Goal: Navigation & Orientation: Understand site structure

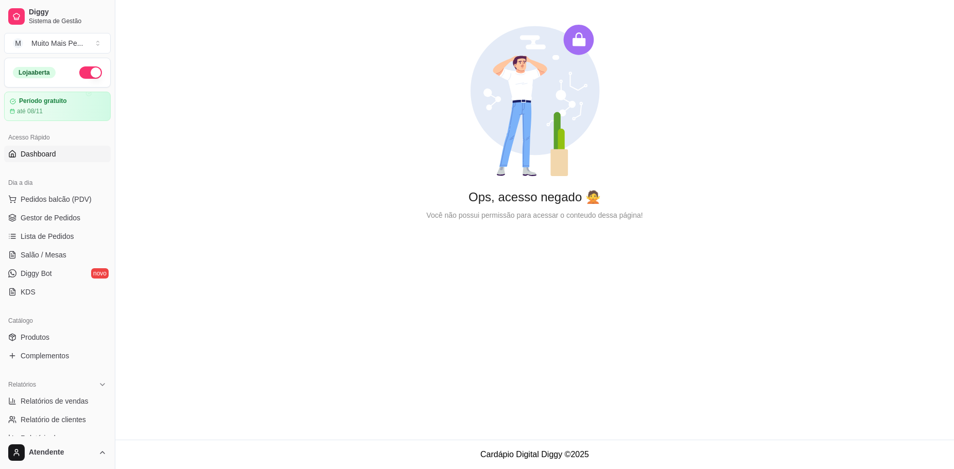
click at [63, 153] on link "Dashboard" at bounding box center [57, 154] width 107 height 16
click at [44, 205] on button "Pedidos balcão (PDV)" at bounding box center [57, 199] width 107 height 16
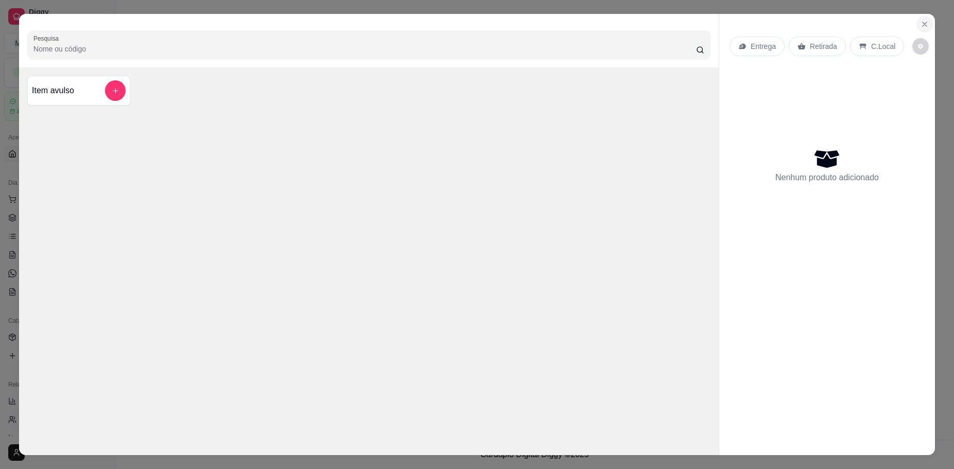
click at [923, 26] on icon "Close" at bounding box center [925, 24] width 8 height 8
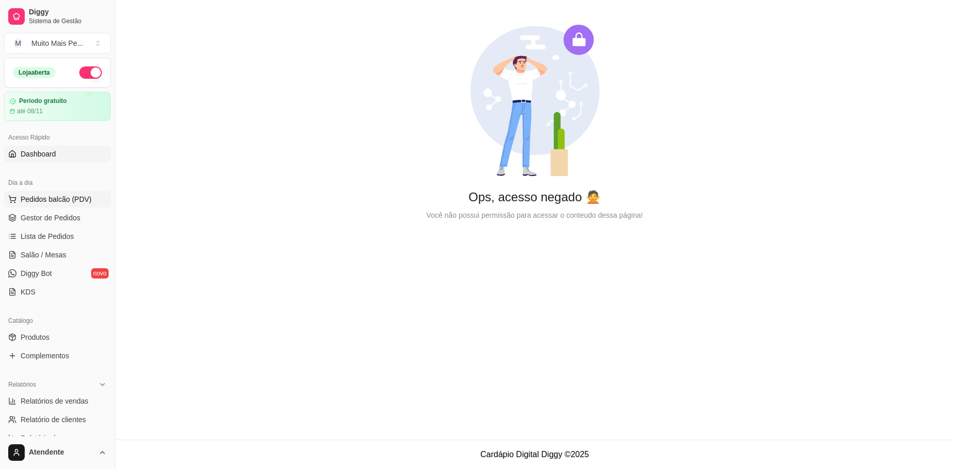
click at [65, 199] on span "Pedidos balcão (PDV)" at bounding box center [56, 199] width 71 height 10
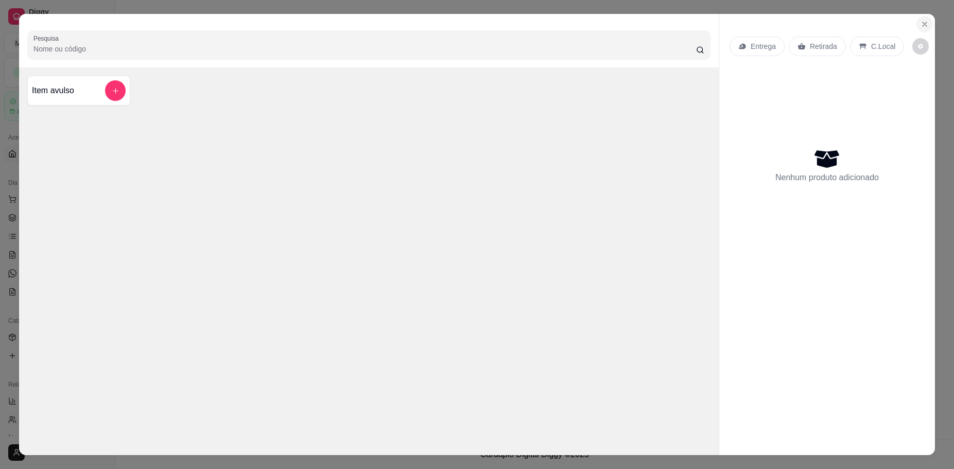
click at [932, 23] on button "Close" at bounding box center [925, 24] width 16 height 16
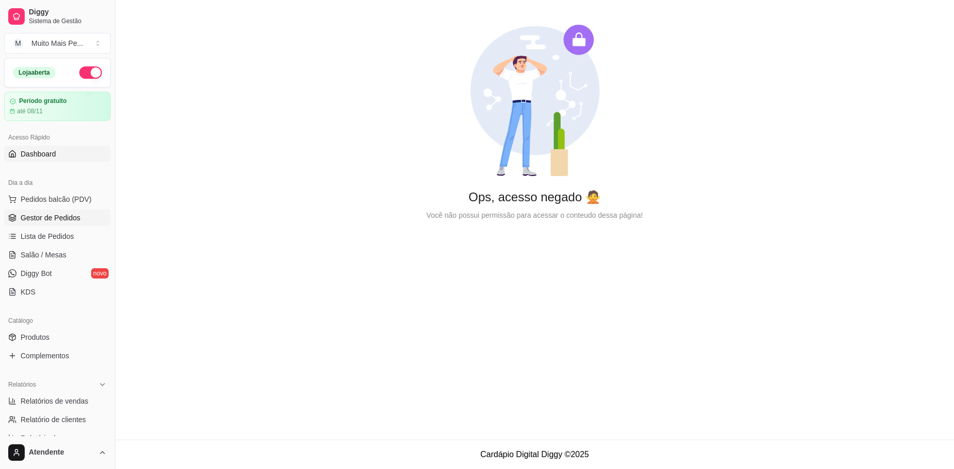
click at [57, 219] on span "Gestor de Pedidos" at bounding box center [51, 218] width 60 height 10
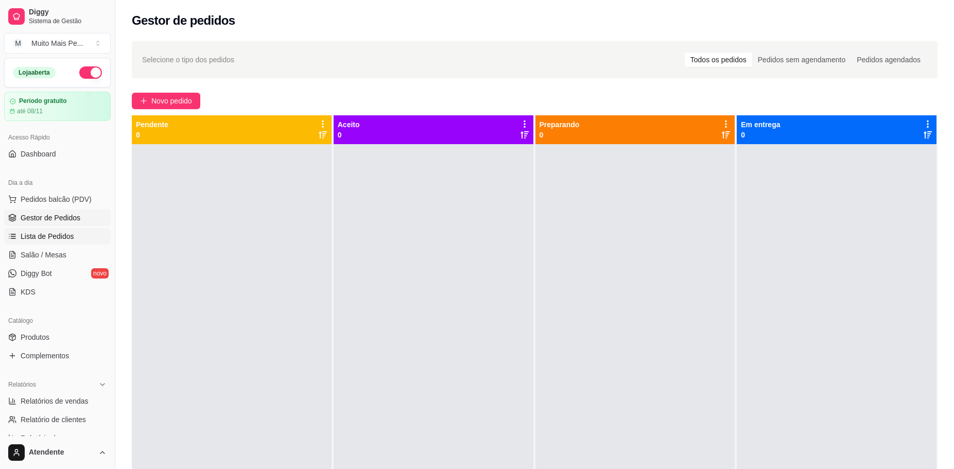
click at [49, 243] on link "Lista de Pedidos" at bounding box center [57, 236] width 107 height 16
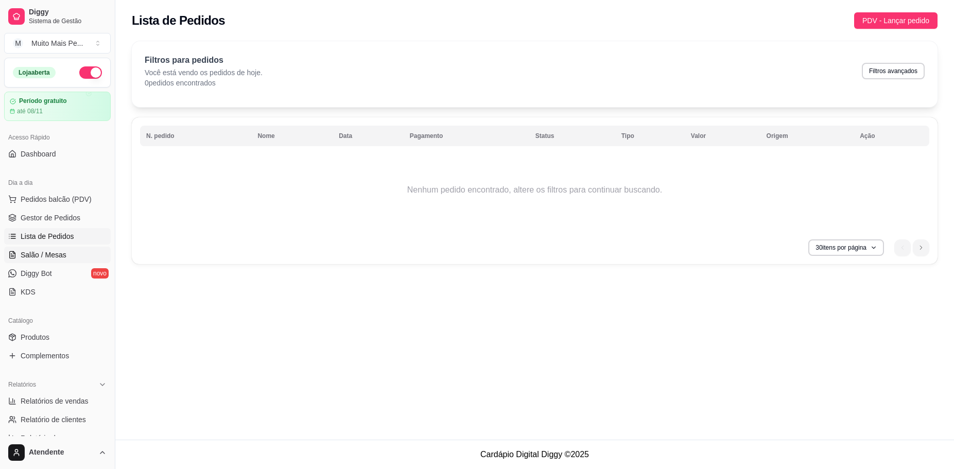
click at [43, 255] on span "Salão / Mesas" at bounding box center [44, 255] width 46 height 10
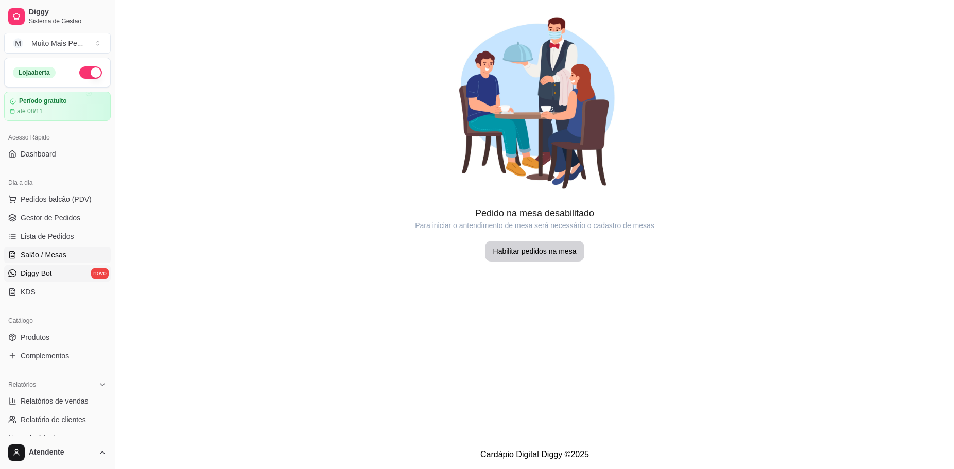
click at [38, 278] on span "Diggy Bot" at bounding box center [36, 273] width 31 height 10
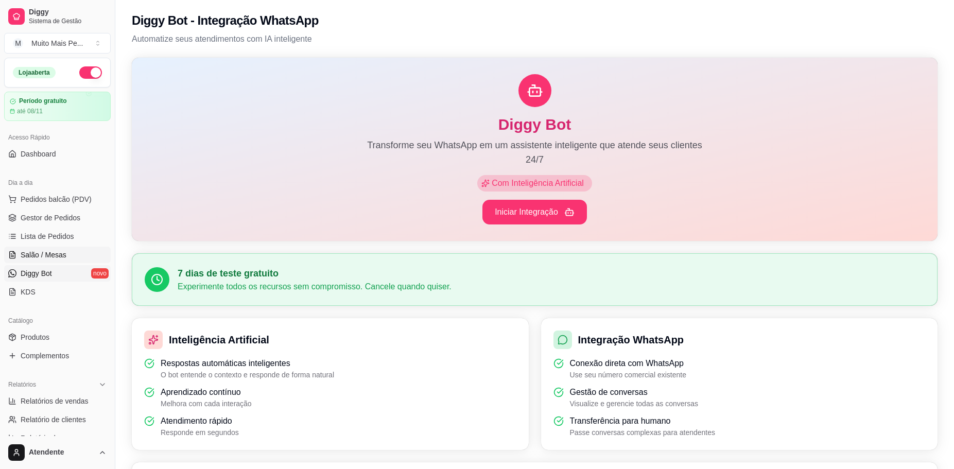
click at [47, 249] on link "Salão / Mesas" at bounding box center [57, 255] width 107 height 16
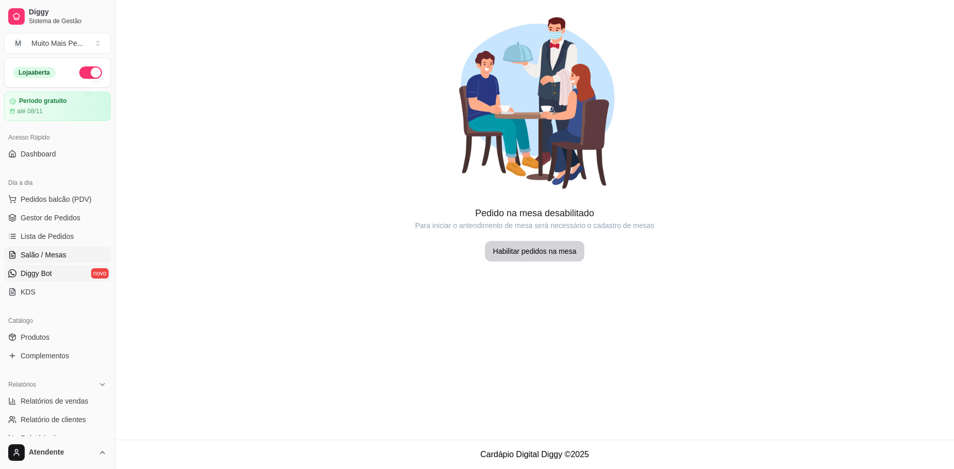
click at [44, 270] on span "Diggy Bot" at bounding box center [36, 273] width 31 height 10
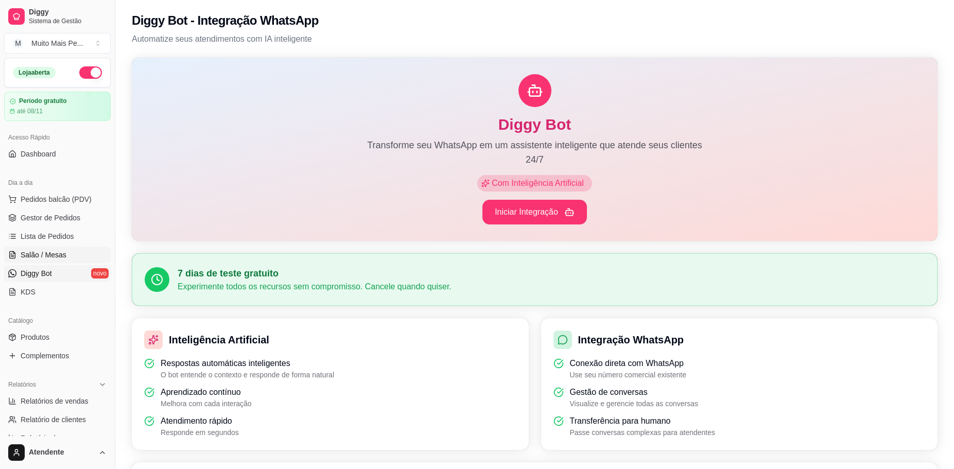
click at [46, 254] on span "Salão / Mesas" at bounding box center [44, 255] width 46 height 10
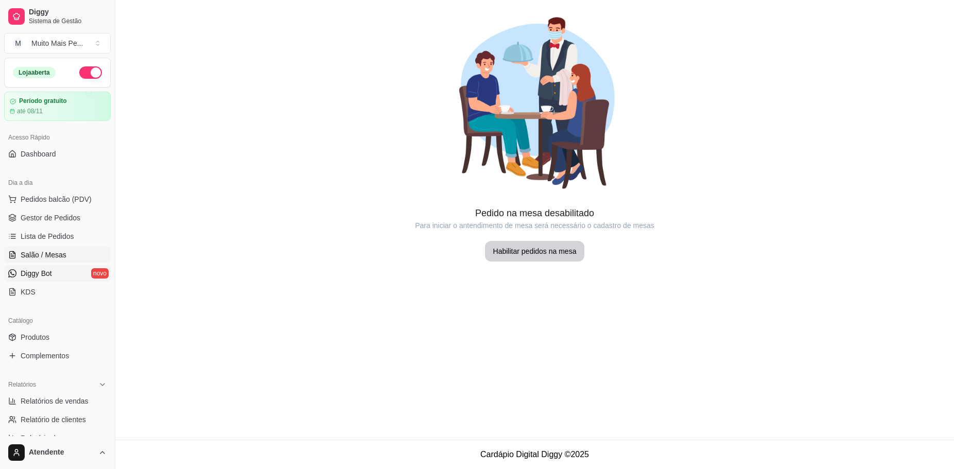
click at [36, 277] on span "Diggy Bot" at bounding box center [36, 273] width 31 height 10
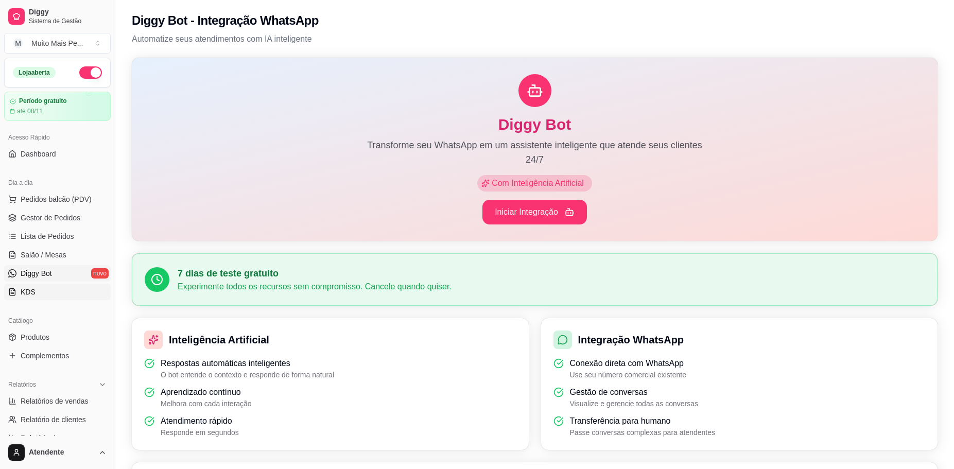
click at [32, 289] on span "KDS" at bounding box center [28, 292] width 15 height 10
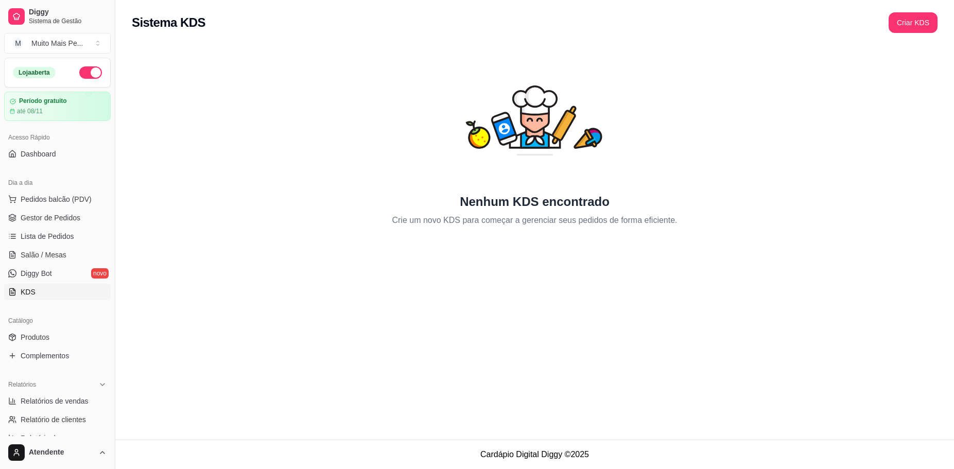
scroll to position [65, 0]
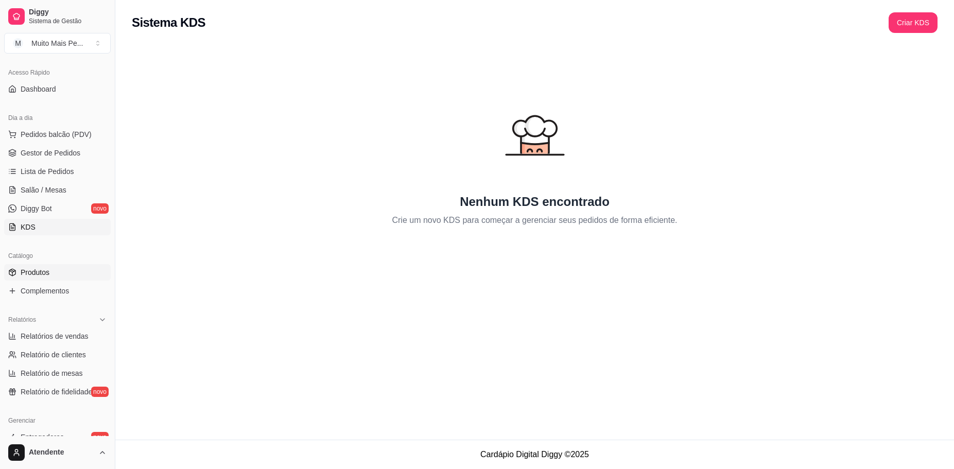
click at [42, 271] on span "Produtos" at bounding box center [35, 272] width 29 height 10
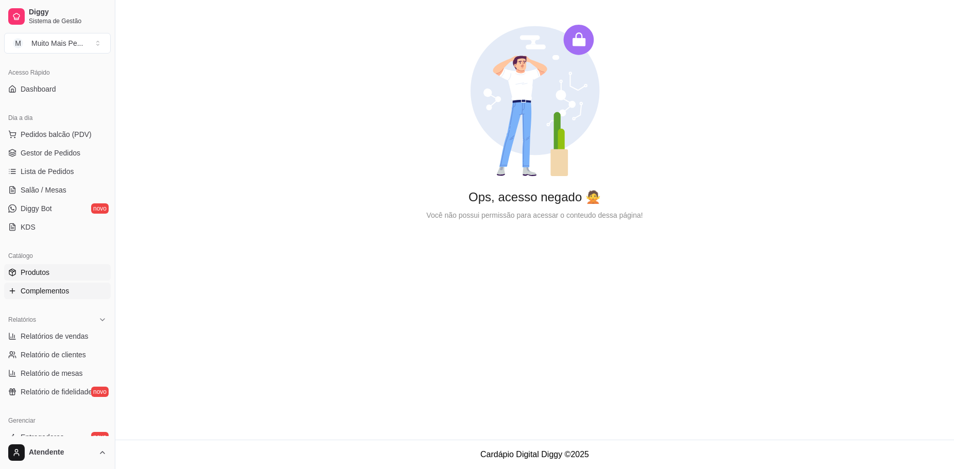
click at [37, 291] on span "Complementos" at bounding box center [45, 291] width 48 height 10
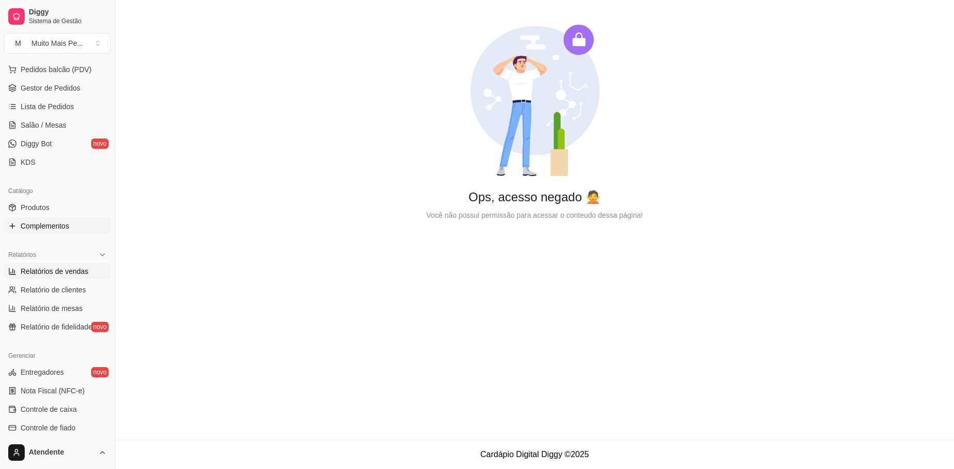
click at [46, 272] on span "Relatórios de vendas" at bounding box center [55, 271] width 68 height 10
click at [56, 276] on span "Relatórios de vendas" at bounding box center [55, 271] width 68 height 10
click at [63, 293] on span "Relatório de clientes" at bounding box center [53, 290] width 65 height 10
click at [59, 310] on span "Relatório de mesas" at bounding box center [52, 308] width 62 height 10
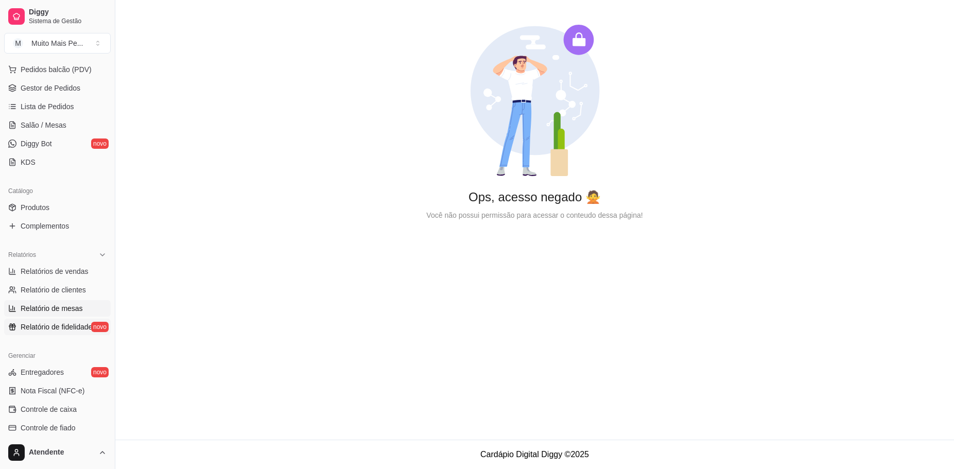
click at [55, 326] on span "Relatório de fidelidade" at bounding box center [57, 327] width 72 height 10
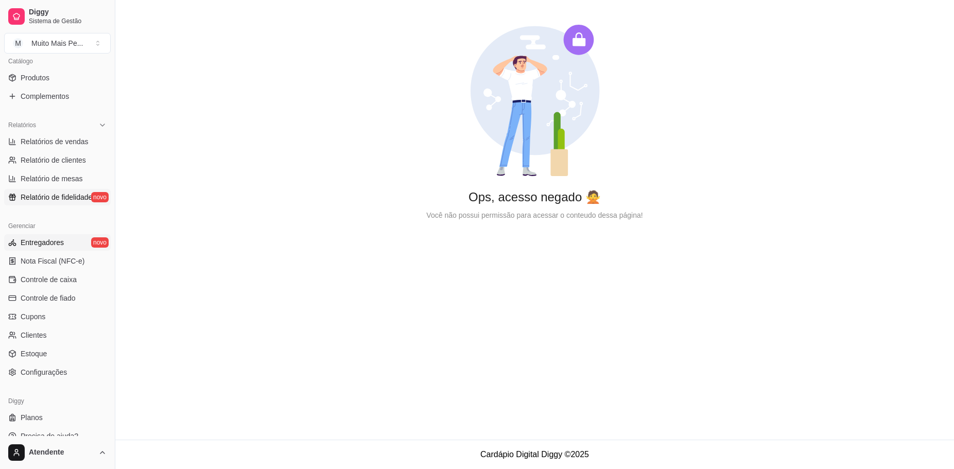
click at [40, 242] on span "Entregadores" at bounding box center [42, 242] width 43 height 10
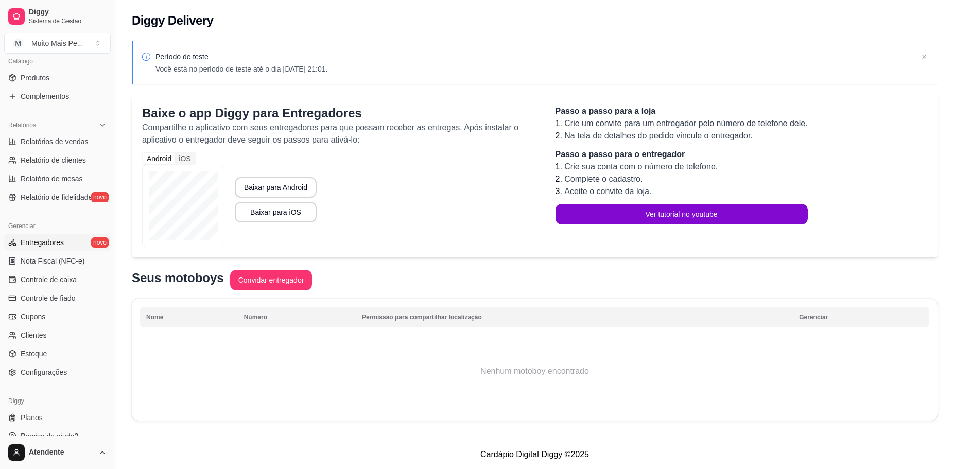
click at [49, 270] on ul "Entregadores novo Nota Fiscal (NFC-e) Controle de caixa Controle de fiado Cupon…" at bounding box center [57, 307] width 107 height 146
click at [52, 262] on span "Nota Fiscal (NFC-e)" at bounding box center [53, 261] width 64 height 10
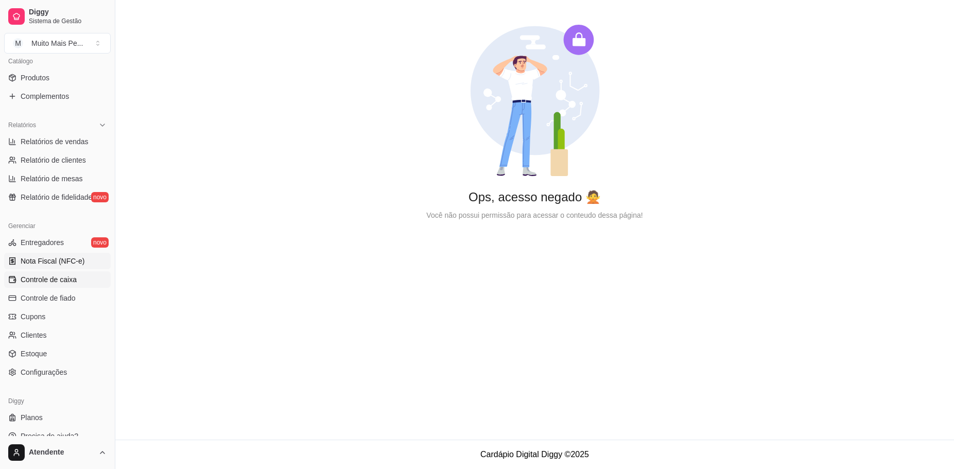
click at [43, 281] on span "Controle de caixa" at bounding box center [49, 279] width 56 height 10
click at [31, 298] on span "Controle de fiado" at bounding box center [48, 298] width 55 height 10
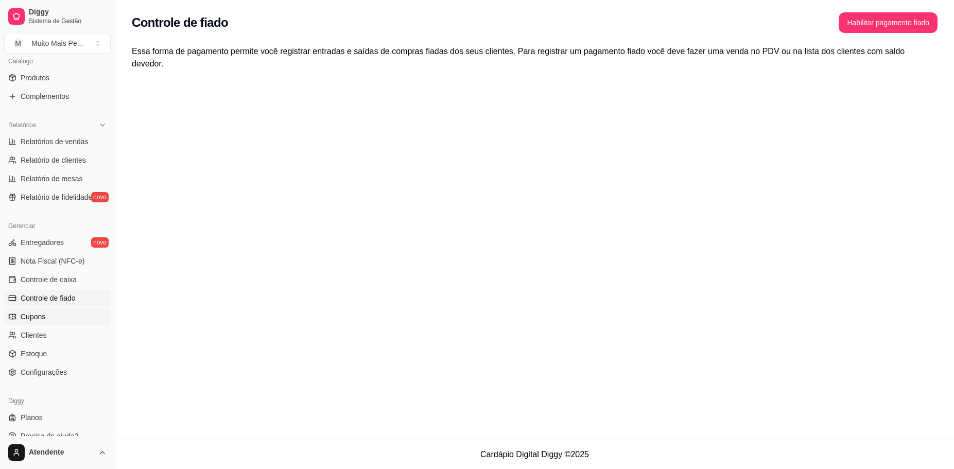
click at [30, 317] on span "Cupons" at bounding box center [33, 317] width 25 height 10
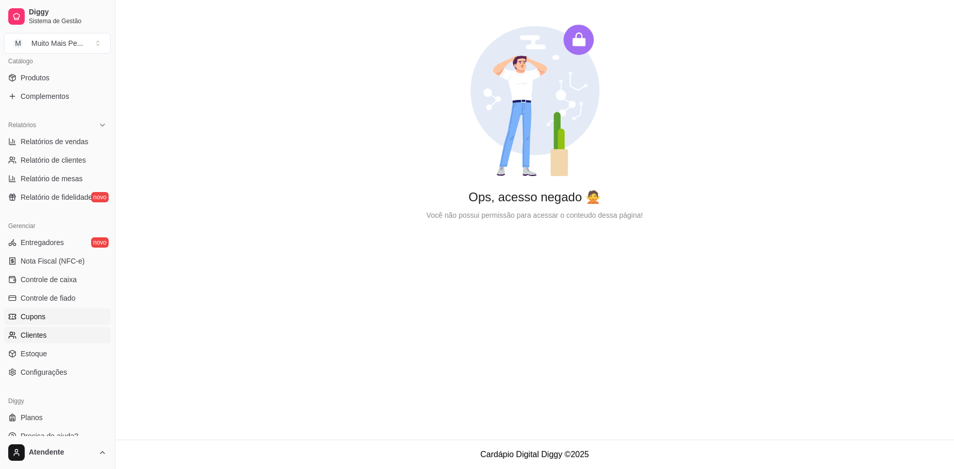
click at [36, 338] on span "Clientes" at bounding box center [34, 335] width 26 height 10
click at [46, 356] on link "Estoque" at bounding box center [57, 354] width 107 height 16
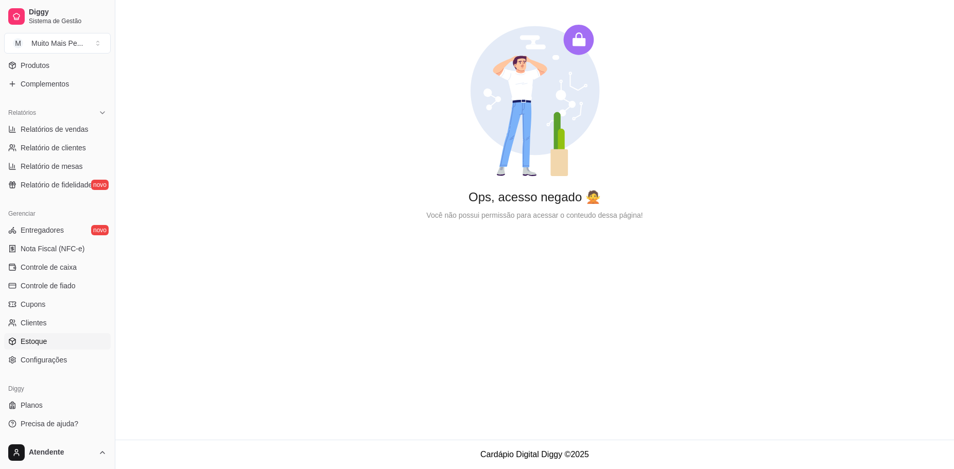
click at [46, 356] on span "Configurações" at bounding box center [44, 360] width 46 height 10
click at [39, 407] on span "Planos" at bounding box center [32, 405] width 22 height 10
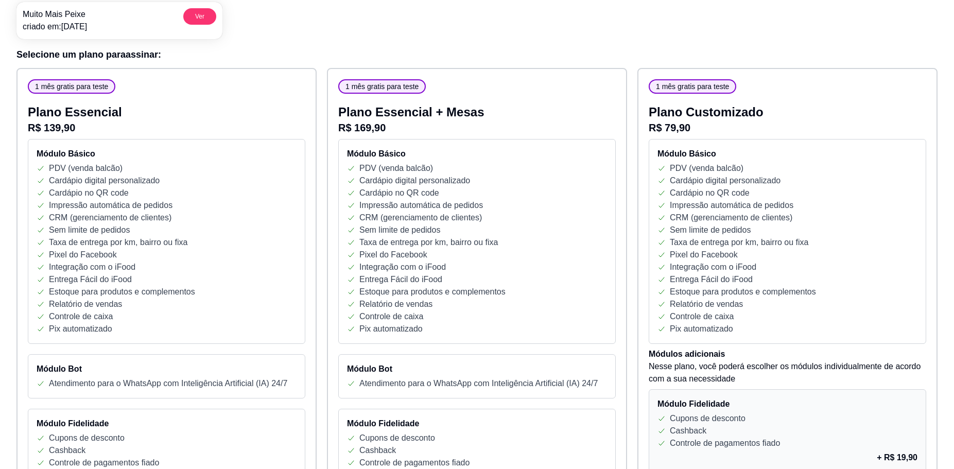
scroll to position [263, 0]
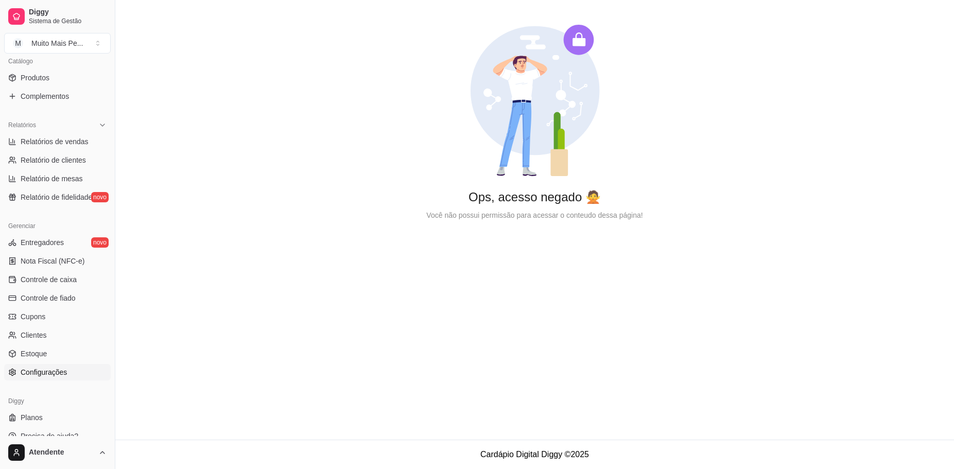
scroll to position [272, 0]
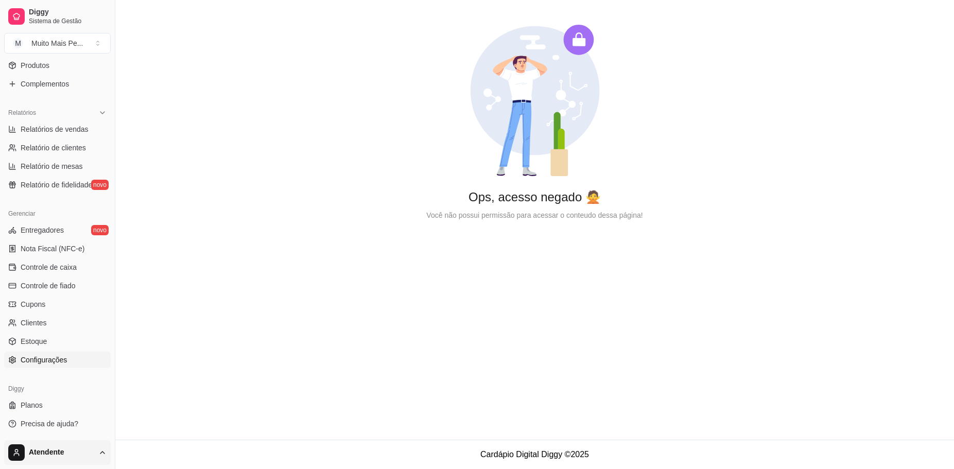
click at [54, 449] on html "Diggy Sistema de Gestão M Muito Mais Pe ... Loja aberta Período gratuito até 08…" at bounding box center [477, 234] width 954 height 469
click at [44, 411] on span "Configurações" at bounding box center [46, 411] width 46 height 10
click at [51, 421] on span "Precisa de ajuda?" at bounding box center [50, 424] width 58 height 10
click at [87, 450] on html "Diggy Sistema de Gestão M Muito Mais Pe ... Loja aberta Período gratuito até 08…" at bounding box center [477, 234] width 954 height 469
click at [30, 425] on span "Sair" at bounding box center [29, 427] width 13 height 10
